Goal: Transaction & Acquisition: Purchase product/service

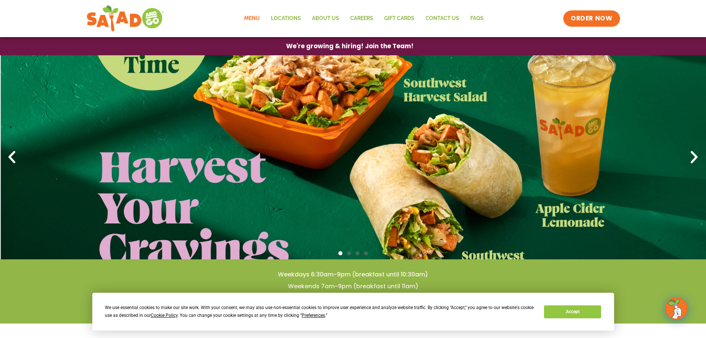
click at [249, 14] on link "Menu" at bounding box center [252, 18] width 27 height 17
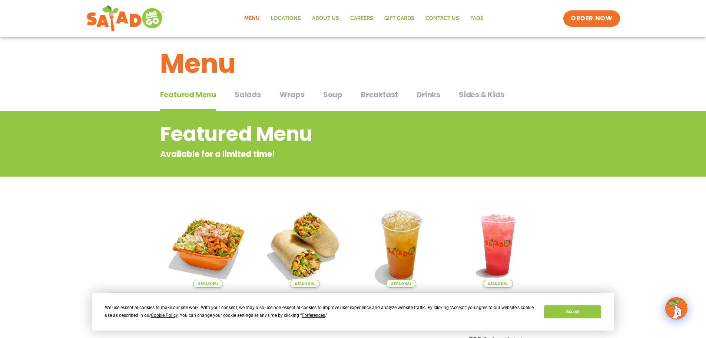
scroll to position [37, 0]
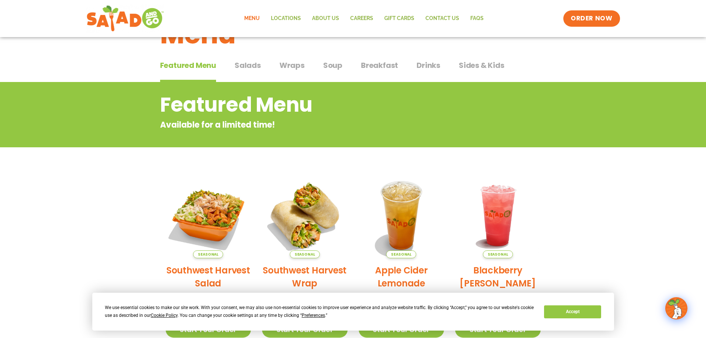
click at [247, 62] on span "Salads" at bounding box center [248, 65] width 26 height 11
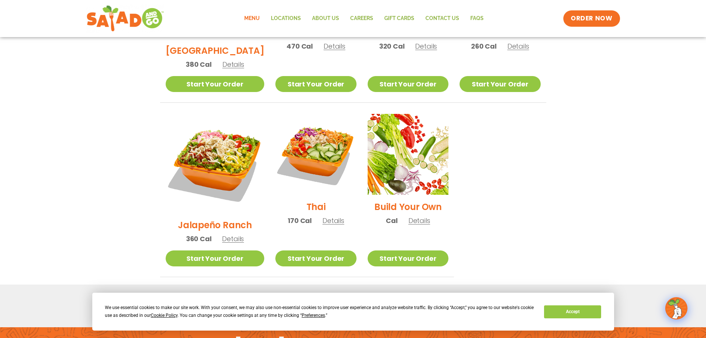
scroll to position [482, 0]
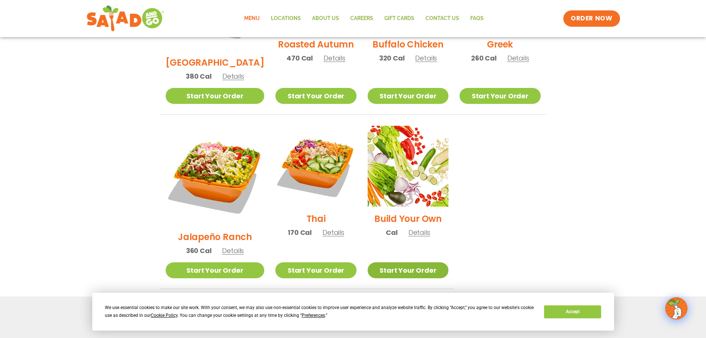
click at [415, 262] on link "Start Your Order" at bounding box center [408, 270] width 81 height 16
